Goal: Task Accomplishment & Management: Use online tool/utility

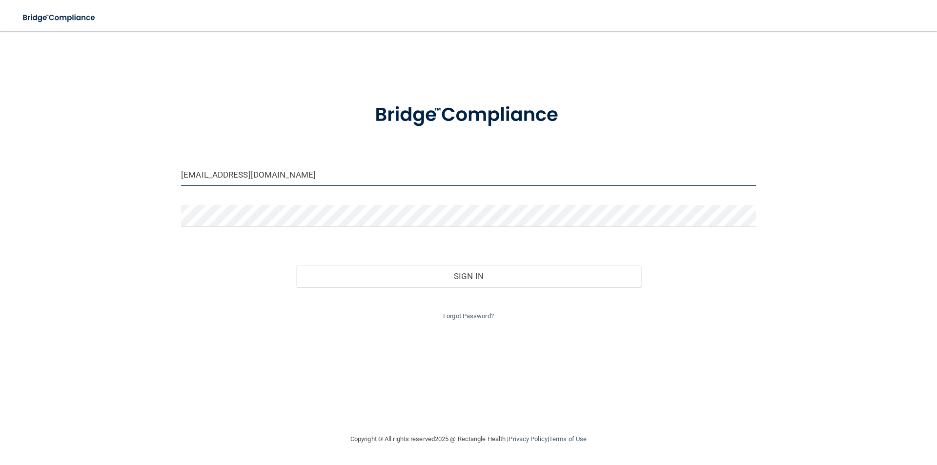
drag, startPoint x: 248, startPoint y: 177, endPoint x: 180, endPoint y: 182, distance: 68.0
click at [180, 182] on div "[EMAIL_ADDRESS][DOMAIN_NAME]" at bounding box center [469, 178] width 590 height 29
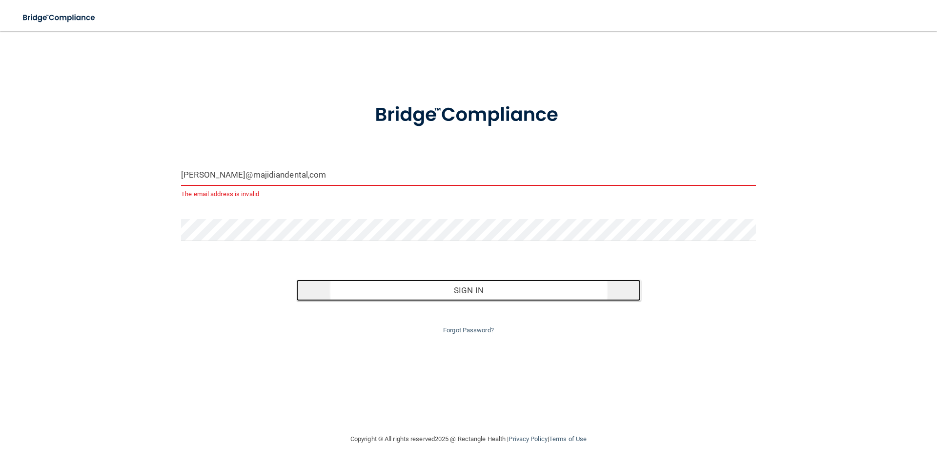
click at [478, 292] on button "Sign In" at bounding box center [468, 290] width 345 height 21
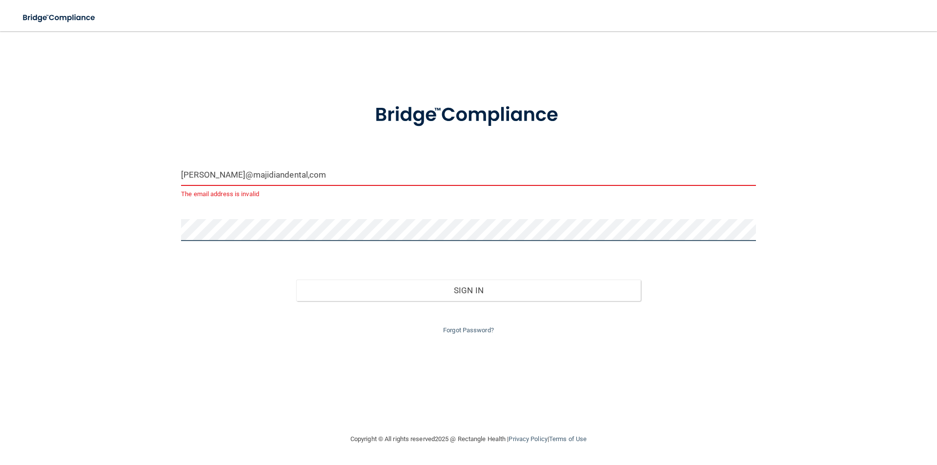
click at [138, 228] on div "[PERSON_NAME]@majidiandental,com The email address is invalid Invalid email/pas…" at bounding box center [469, 232] width 898 height 383
drag, startPoint x: 704, startPoint y: 215, endPoint x: 659, endPoint y: 196, distance: 49.7
click at [704, 214] on form "[PERSON_NAME]@majidiandental,com The email address is invalid Invalid email/pas…" at bounding box center [468, 213] width 575 height 247
click at [501, 166] on input "[PERSON_NAME]@majidiandental,com" at bounding box center [468, 175] width 575 height 22
click at [268, 177] on input "[PERSON_NAME]@majidiandental,com" at bounding box center [468, 175] width 575 height 22
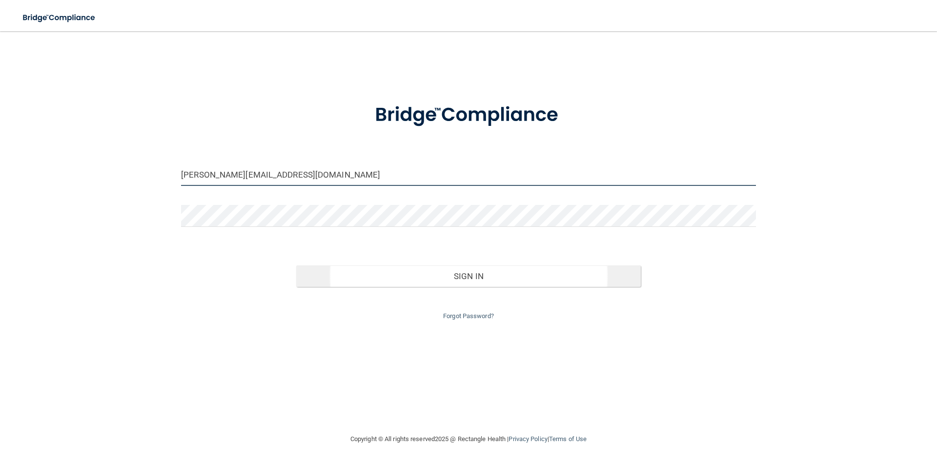
type input "[PERSON_NAME][EMAIL_ADDRESS][DOMAIN_NAME]"
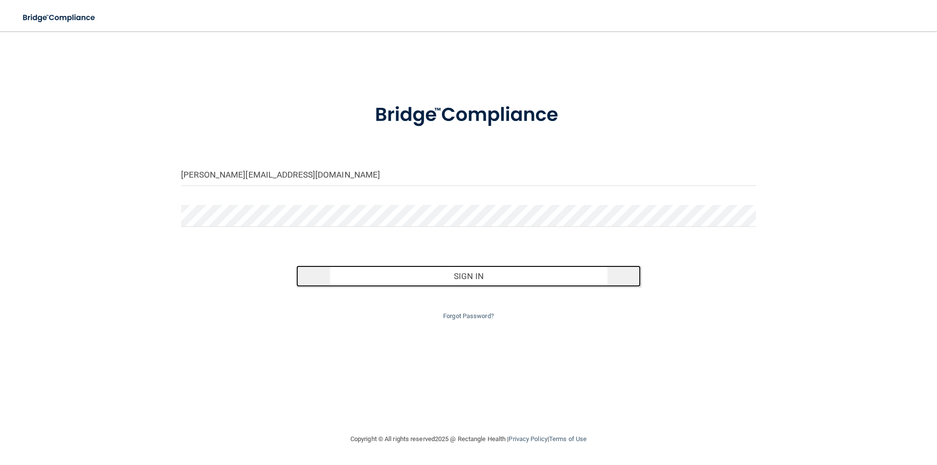
click at [462, 273] on button "Sign In" at bounding box center [468, 276] width 345 height 21
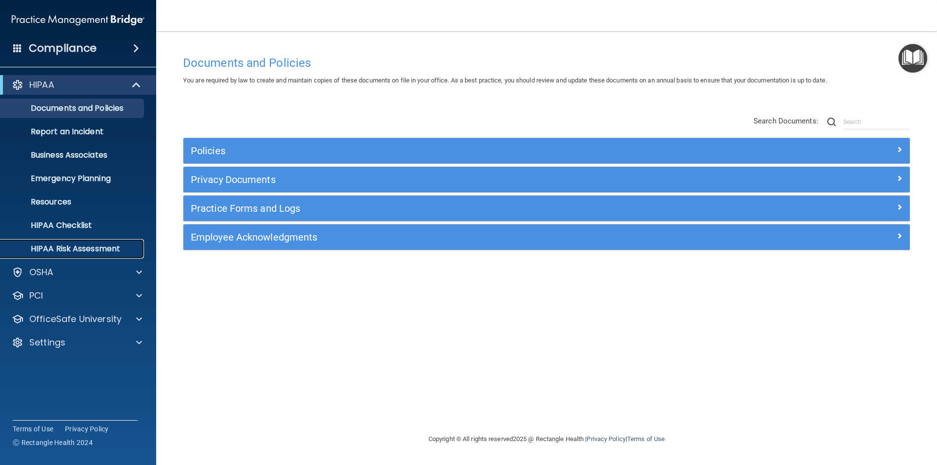
click at [98, 248] on p "HIPAA Risk Assessment" at bounding box center [72, 249] width 133 height 10
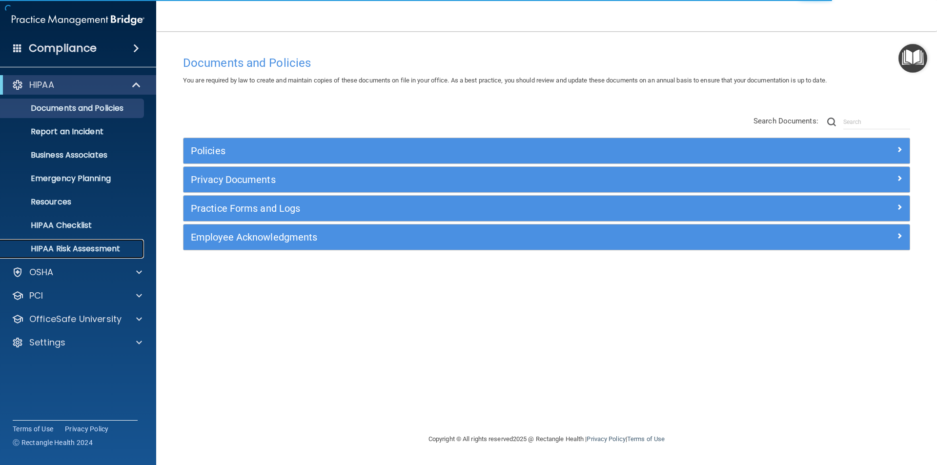
click at [71, 245] on p "HIPAA Risk Assessment" at bounding box center [72, 249] width 133 height 10
